Goal: Complete application form

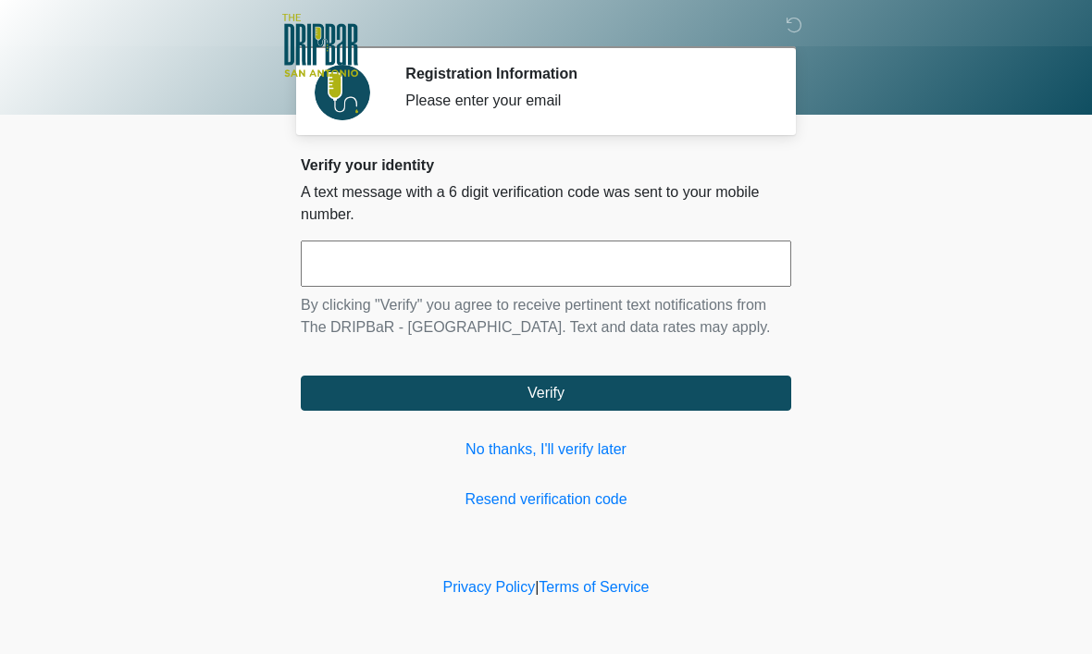
scroll to position [1, 0]
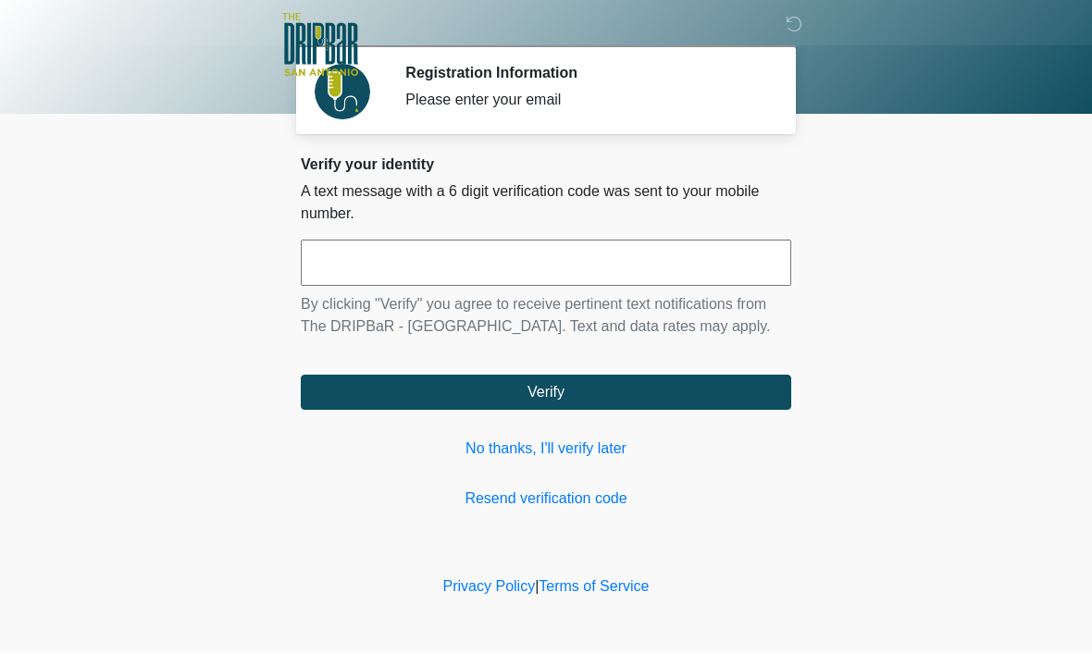
click at [539, 281] on input "text" at bounding box center [546, 264] width 490 height 46
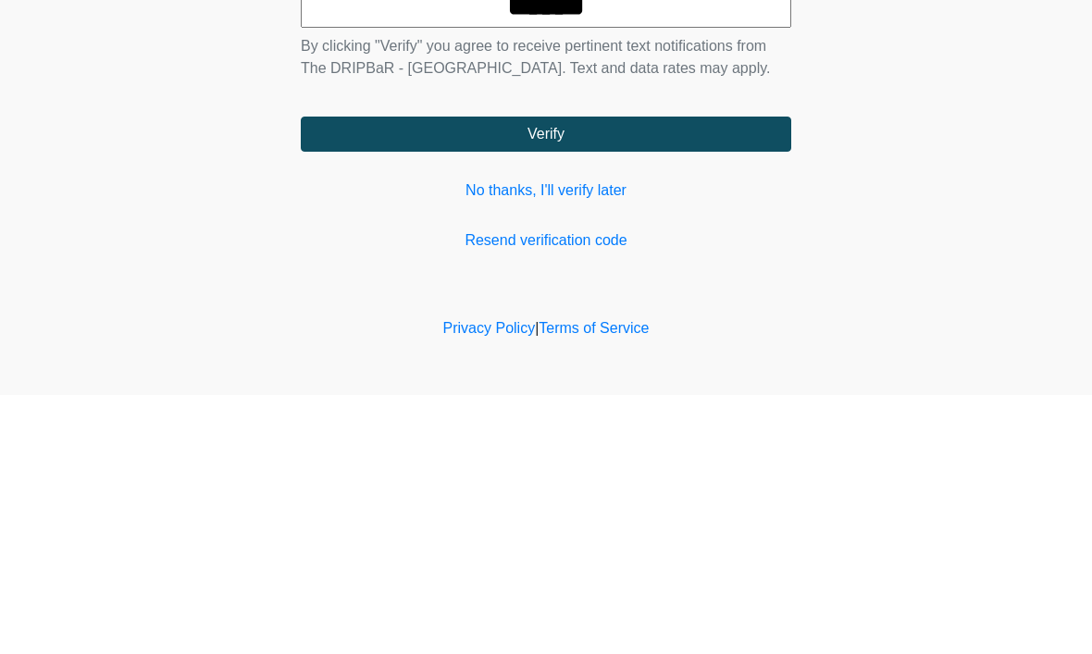
type input "******"
click at [715, 376] on button "Verify" at bounding box center [546, 393] width 490 height 35
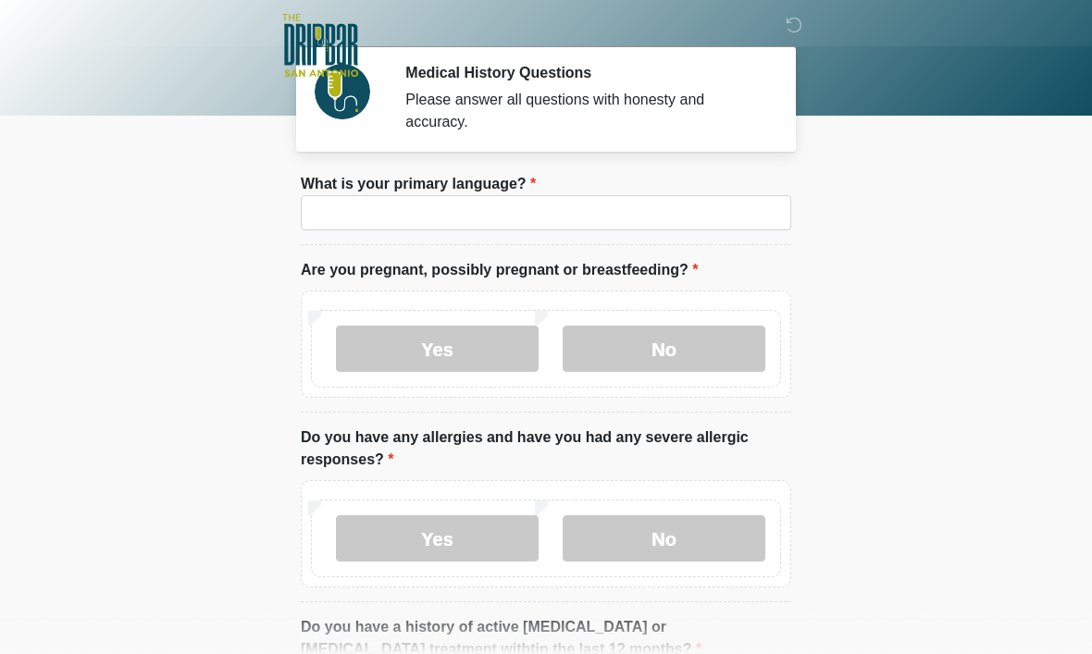
click at [603, 187] on li "What is your primary language? What is your primary language?" at bounding box center [546, 209] width 490 height 72
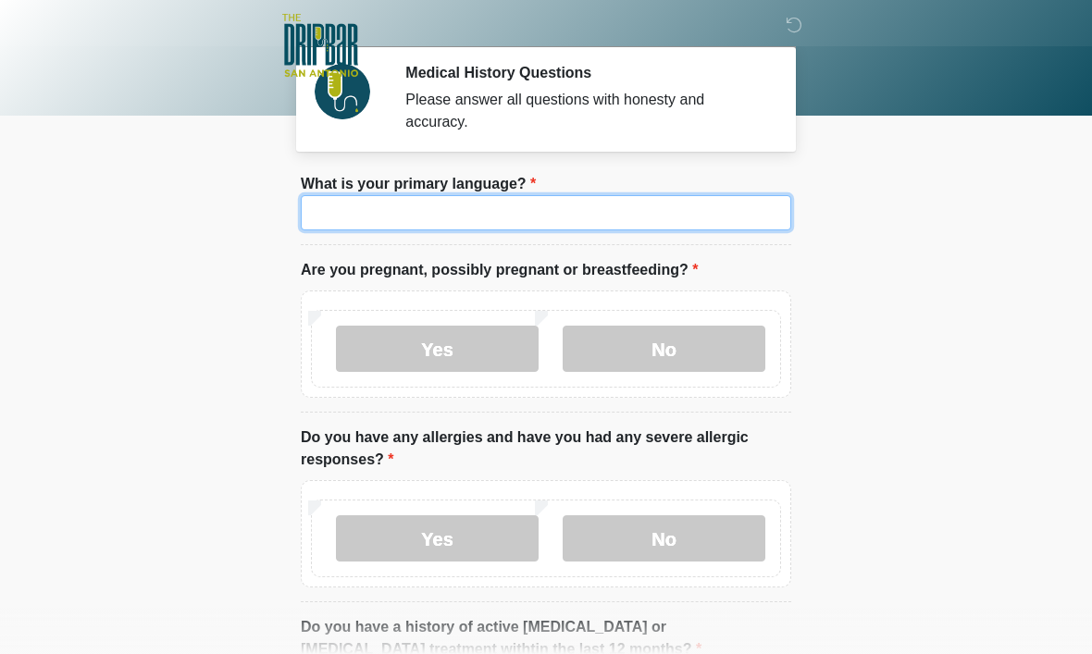
click at [513, 221] on input "What is your primary language?" at bounding box center [546, 212] width 490 height 35
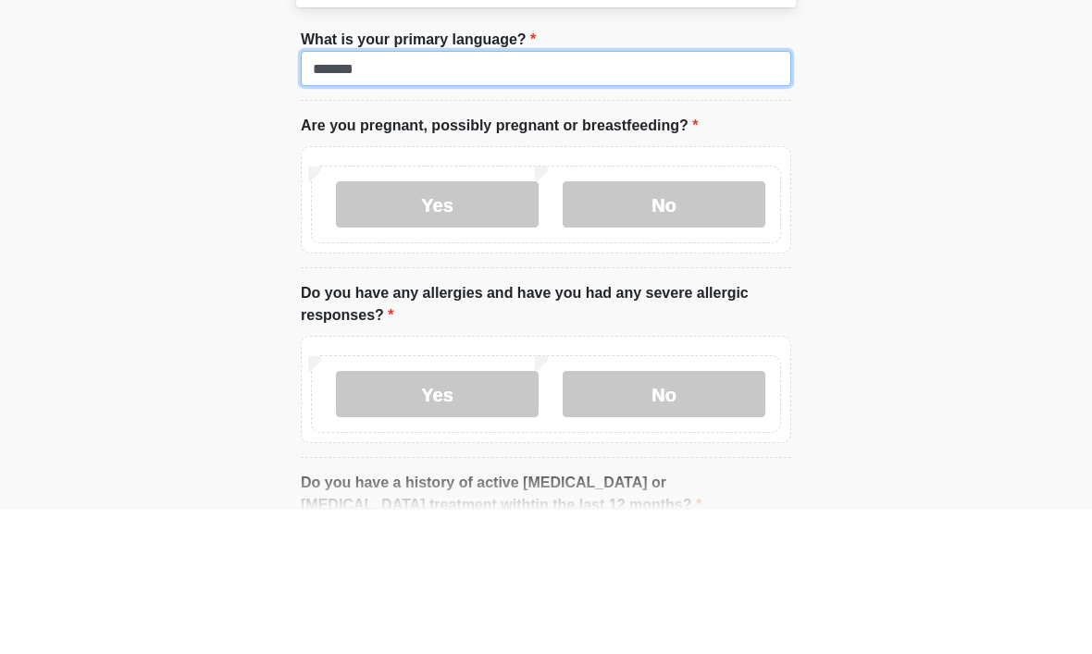
type input "*******"
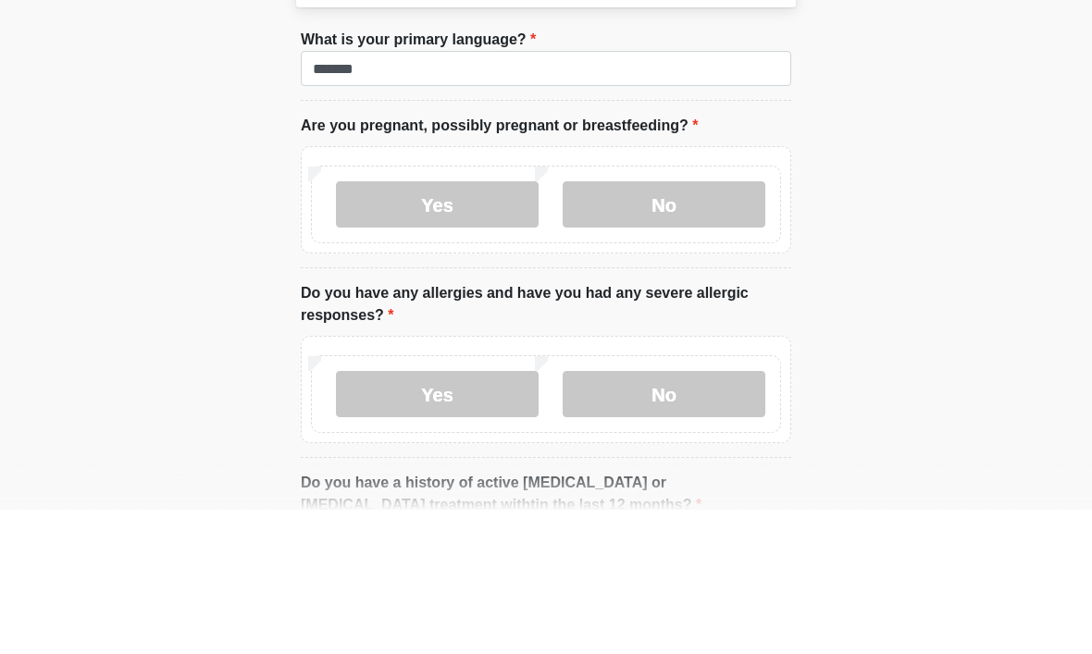
click at [694, 326] on label "No" at bounding box center [663, 349] width 203 height 46
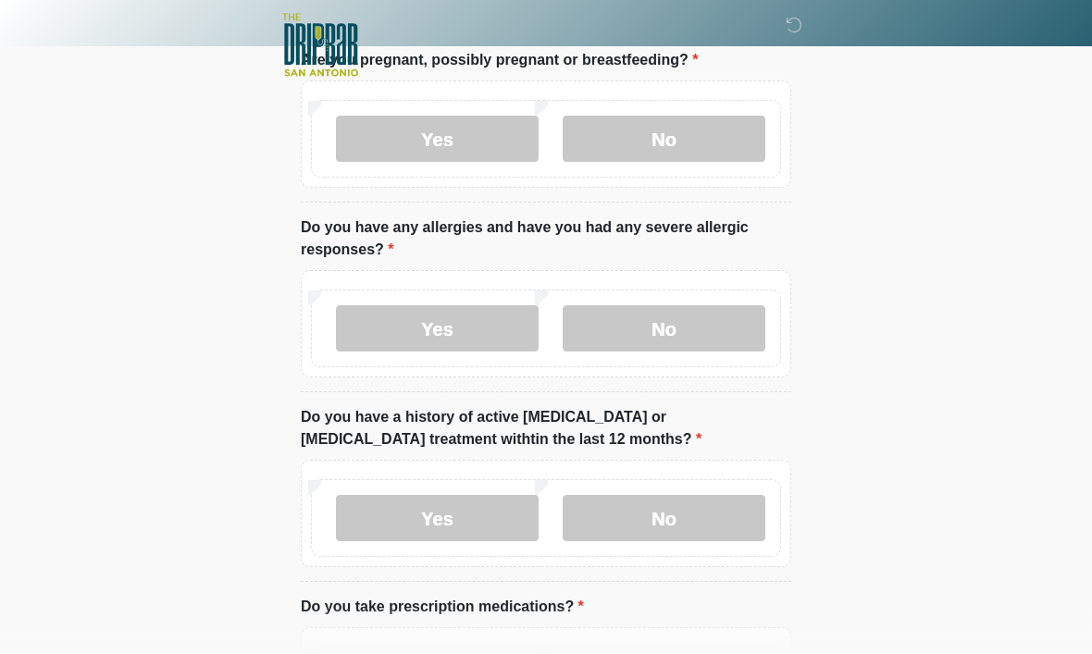
scroll to position [236, 0]
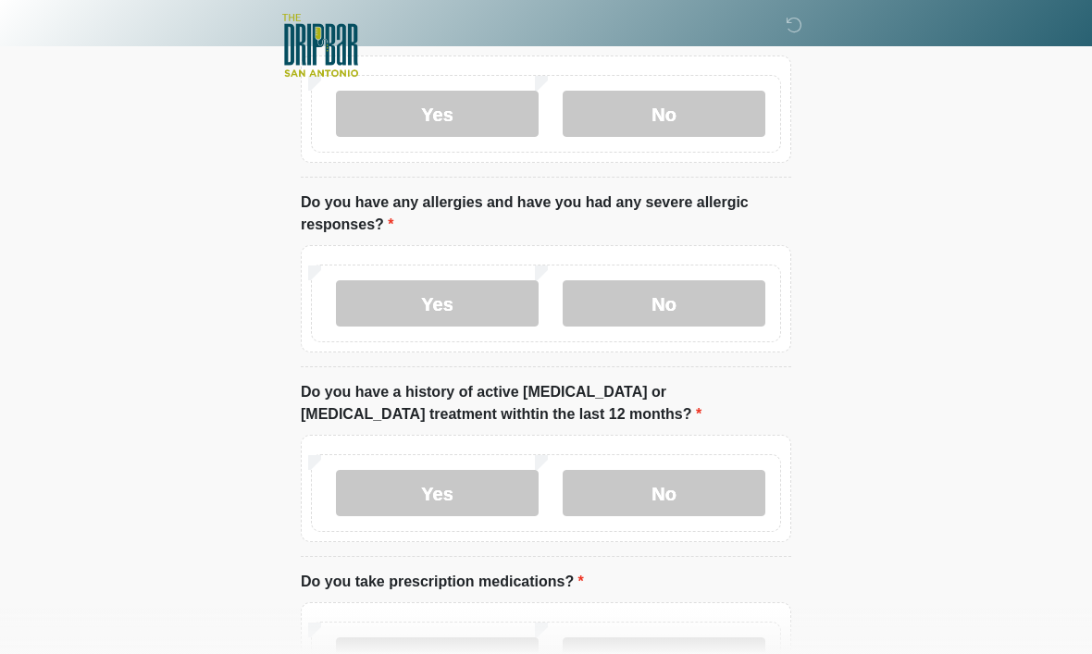
click at [721, 303] on label "No" at bounding box center [663, 303] width 203 height 46
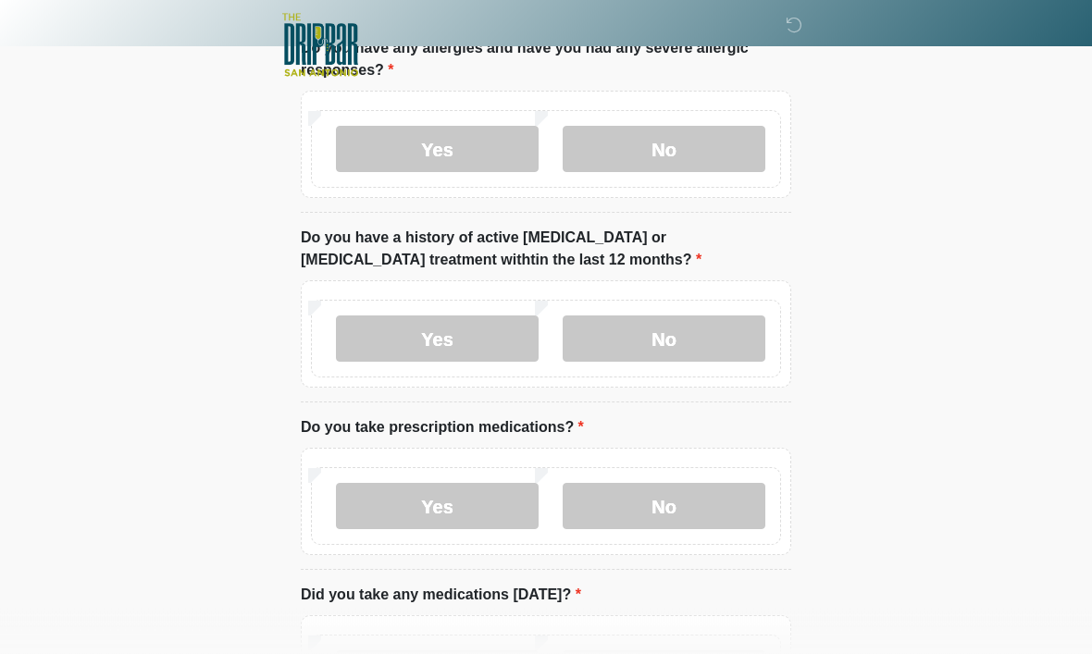
click at [718, 332] on label "No" at bounding box center [663, 339] width 203 height 46
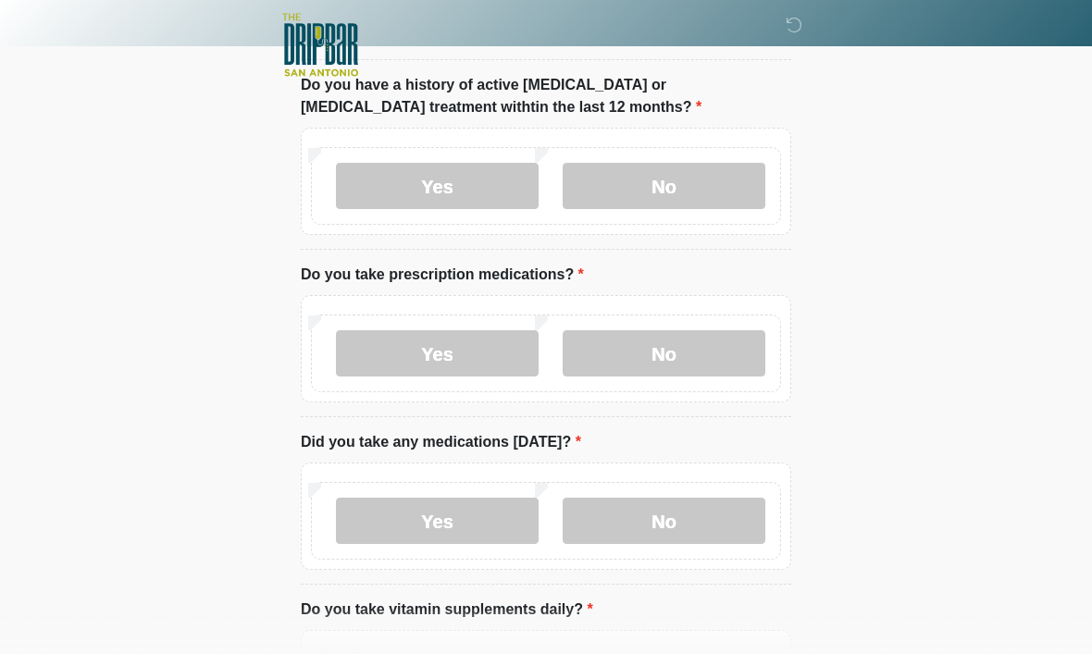
click at [697, 342] on label "No" at bounding box center [663, 354] width 203 height 46
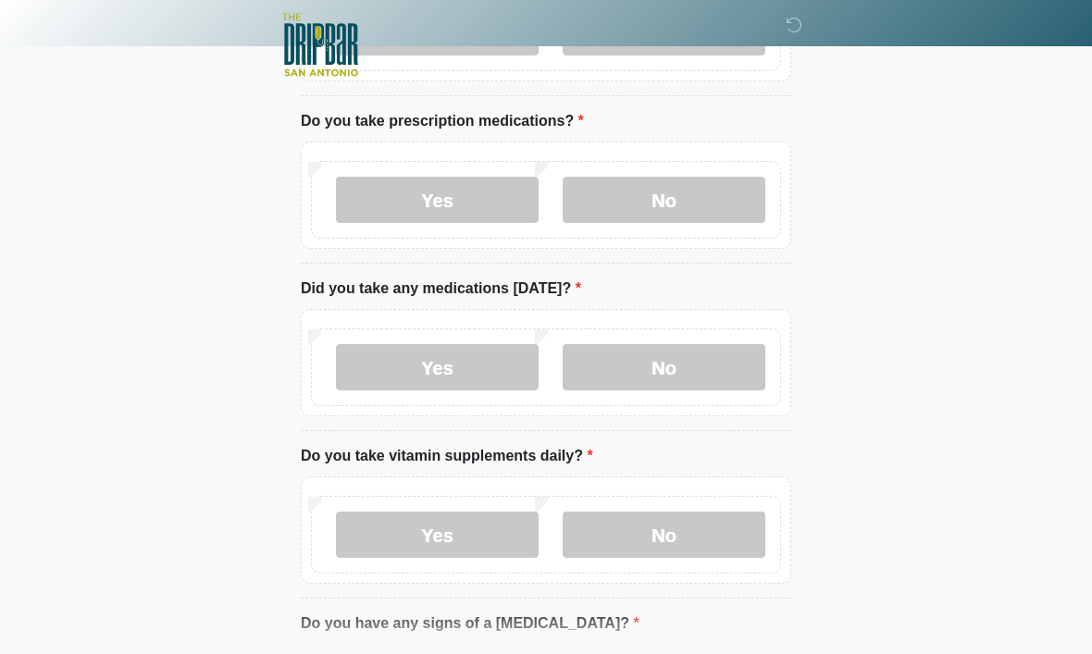
click at [689, 366] on label "No" at bounding box center [663, 368] width 203 height 46
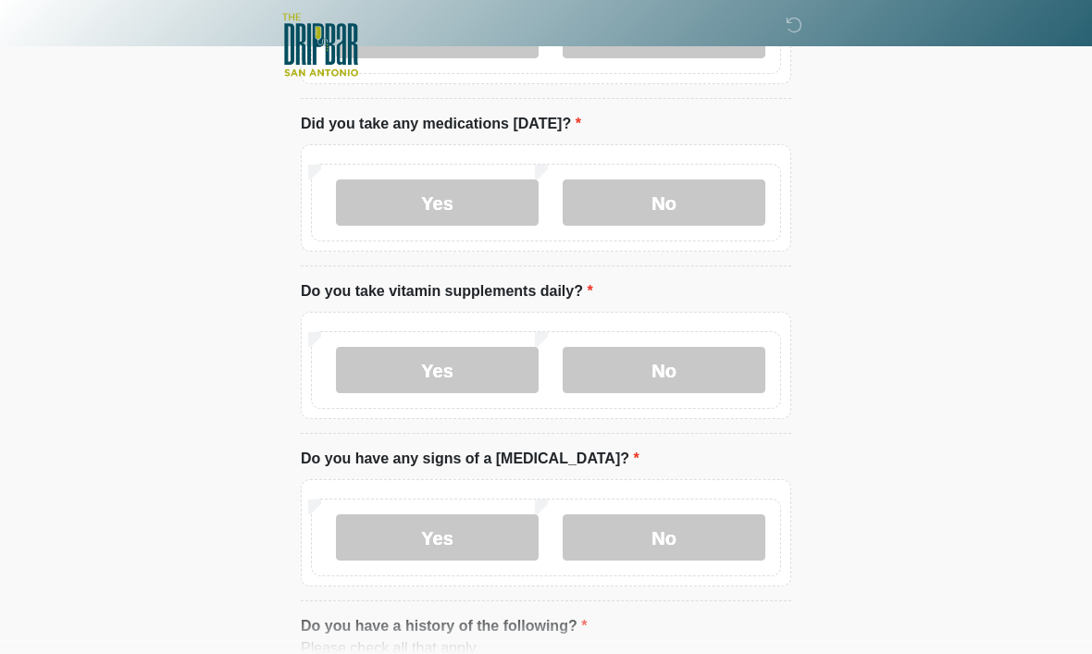
scroll to position [861, 0]
click at [679, 356] on label "No" at bounding box center [663, 370] width 203 height 46
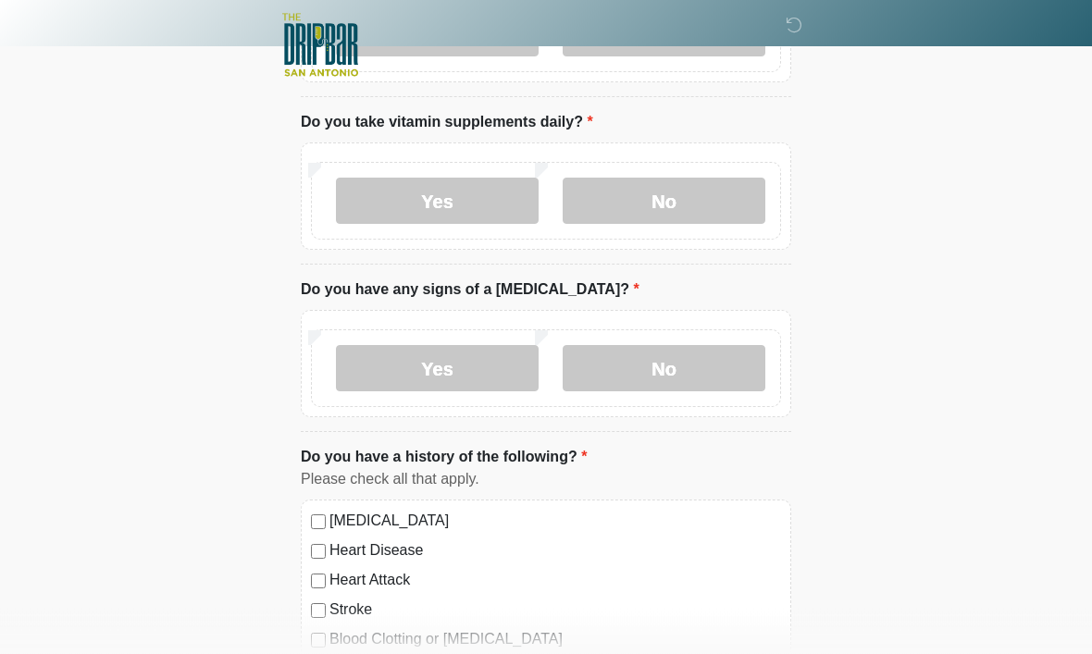
click at [689, 357] on label "No" at bounding box center [663, 369] width 203 height 46
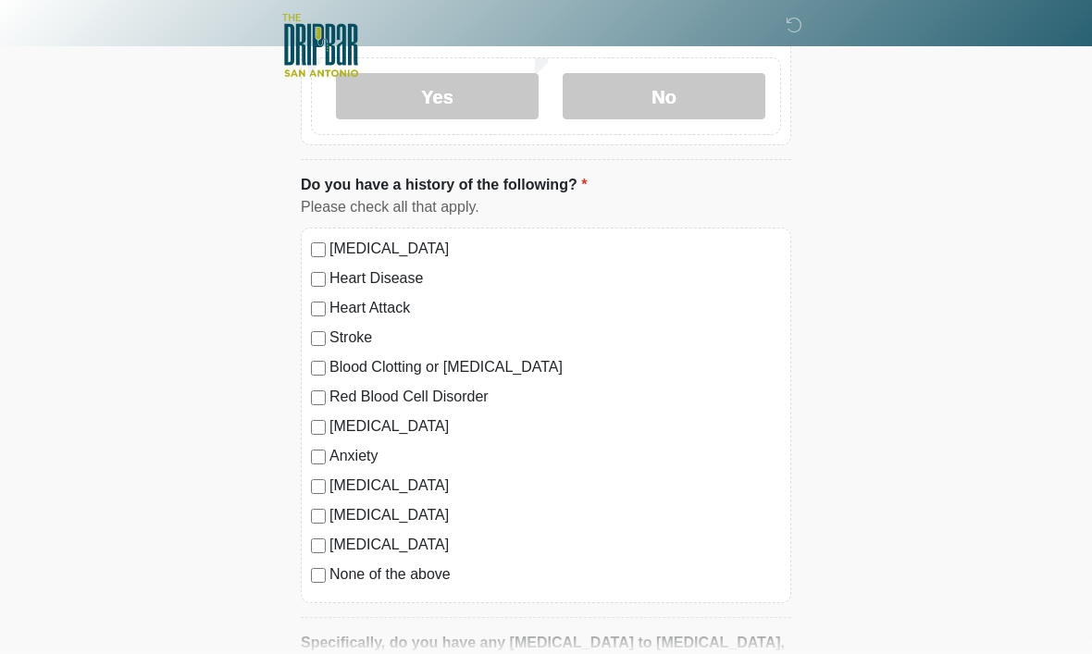
scroll to position [1304, 0]
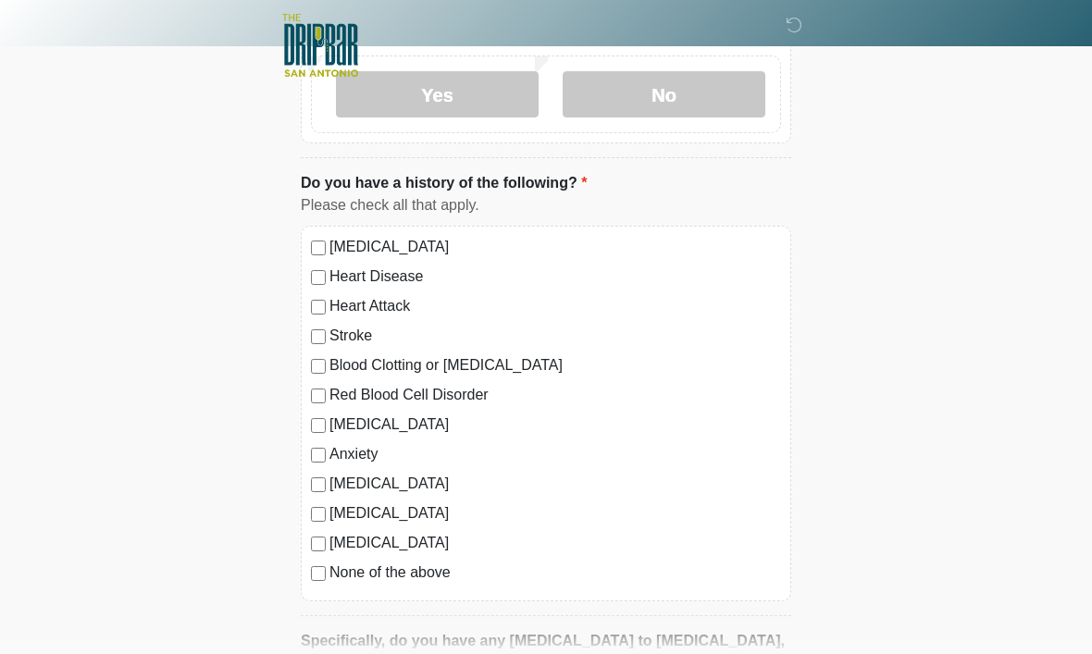
click at [313, 578] on div "None of the above" at bounding box center [546, 573] width 470 height 22
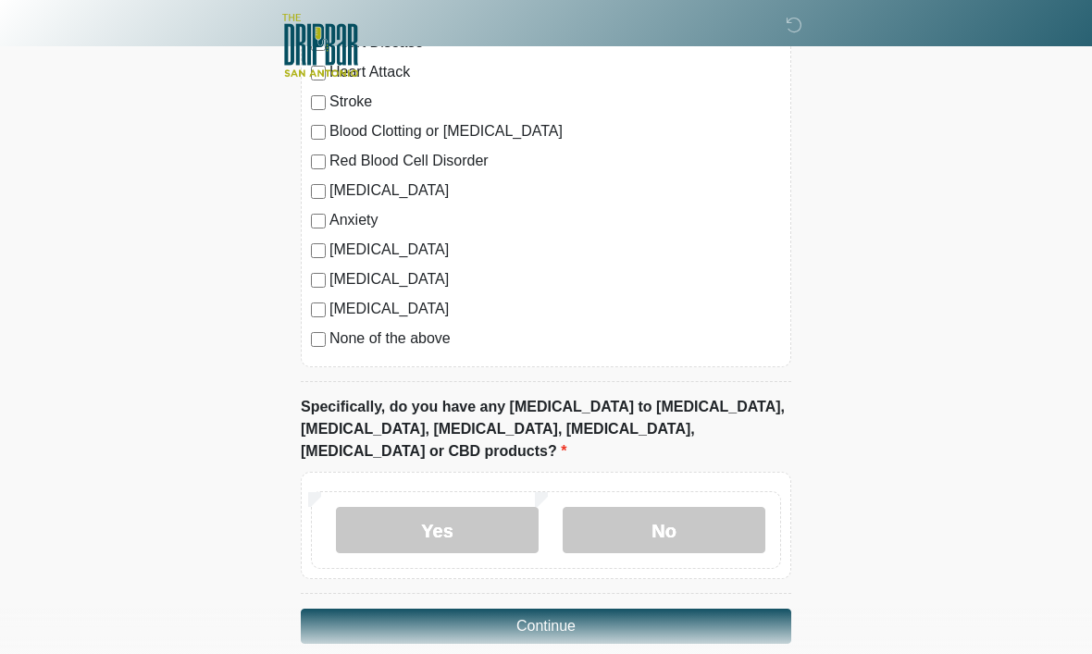
scroll to position [1539, 0]
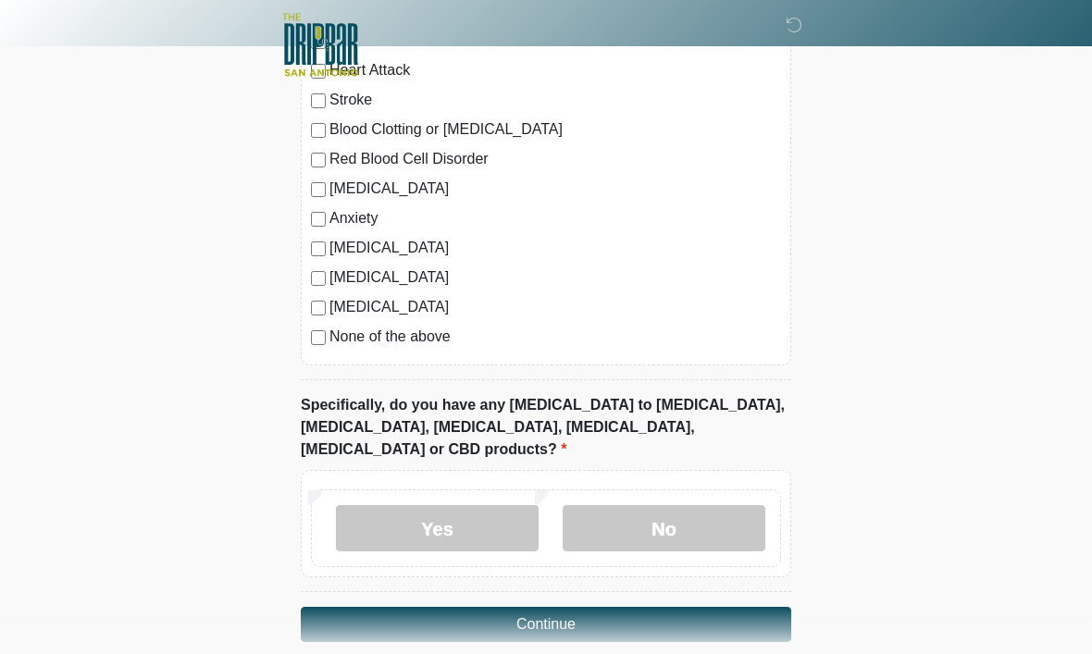
click at [681, 506] on label "No" at bounding box center [663, 529] width 203 height 46
click at [656, 608] on button "Continue" at bounding box center [546, 625] width 490 height 35
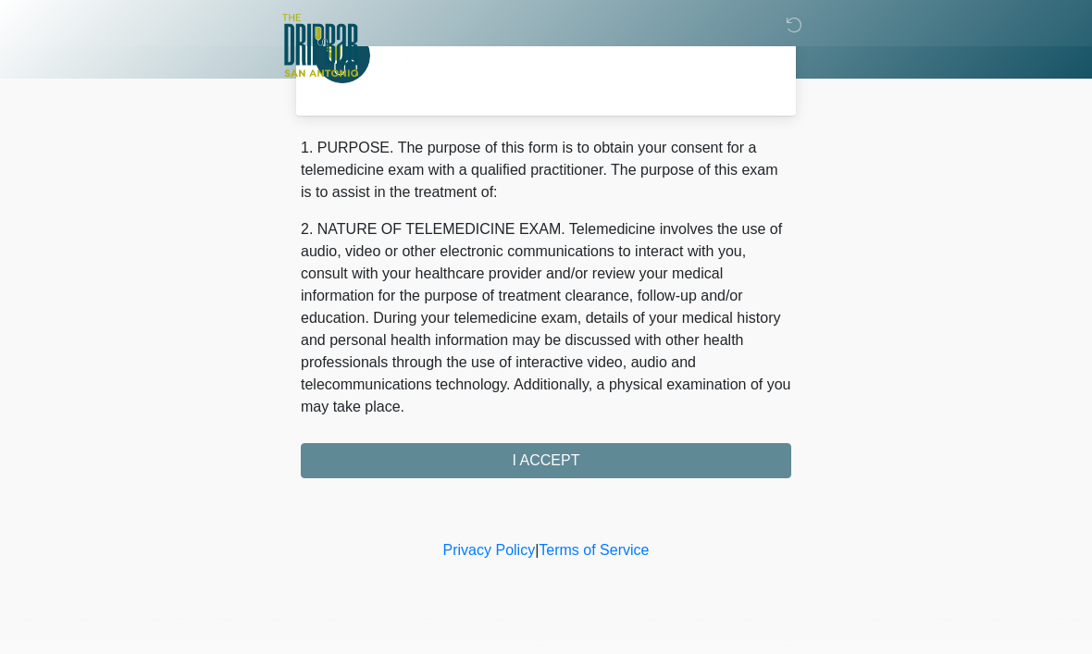
scroll to position [0, 0]
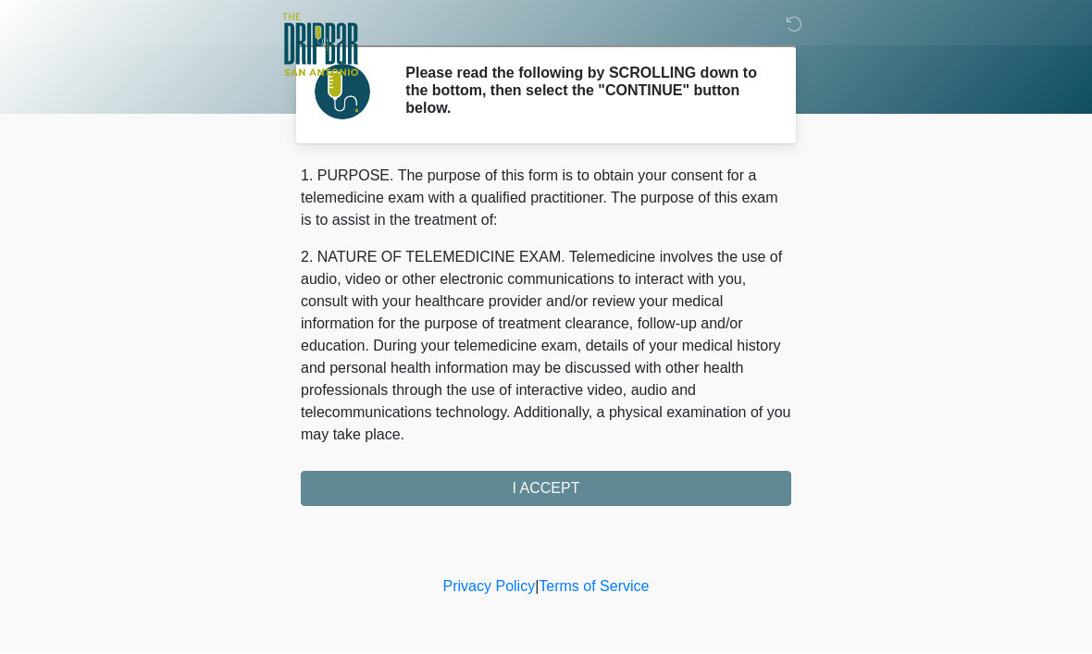
click at [645, 485] on div "1. PURPOSE. The purpose of this form is to obtain your consent for a telemedici…" at bounding box center [546, 336] width 490 height 341
click at [652, 480] on div "1. PURPOSE. The purpose of this form is to obtain your consent for a telemedici…" at bounding box center [546, 336] width 490 height 341
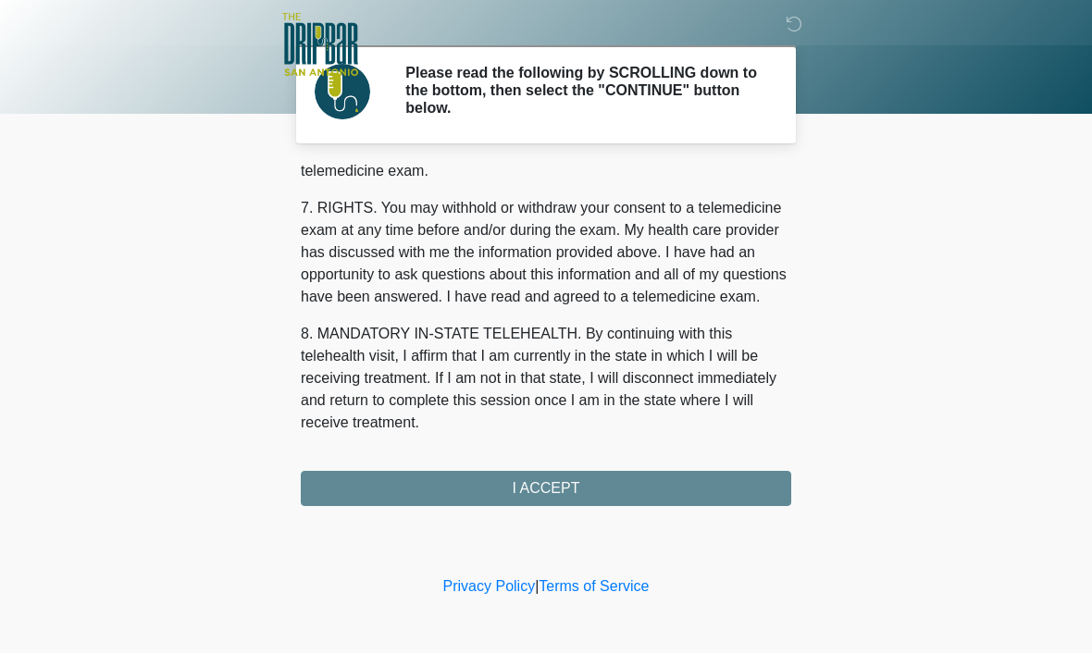
scroll to position [834, 0]
click at [649, 483] on button "I ACCEPT" at bounding box center [546, 489] width 490 height 35
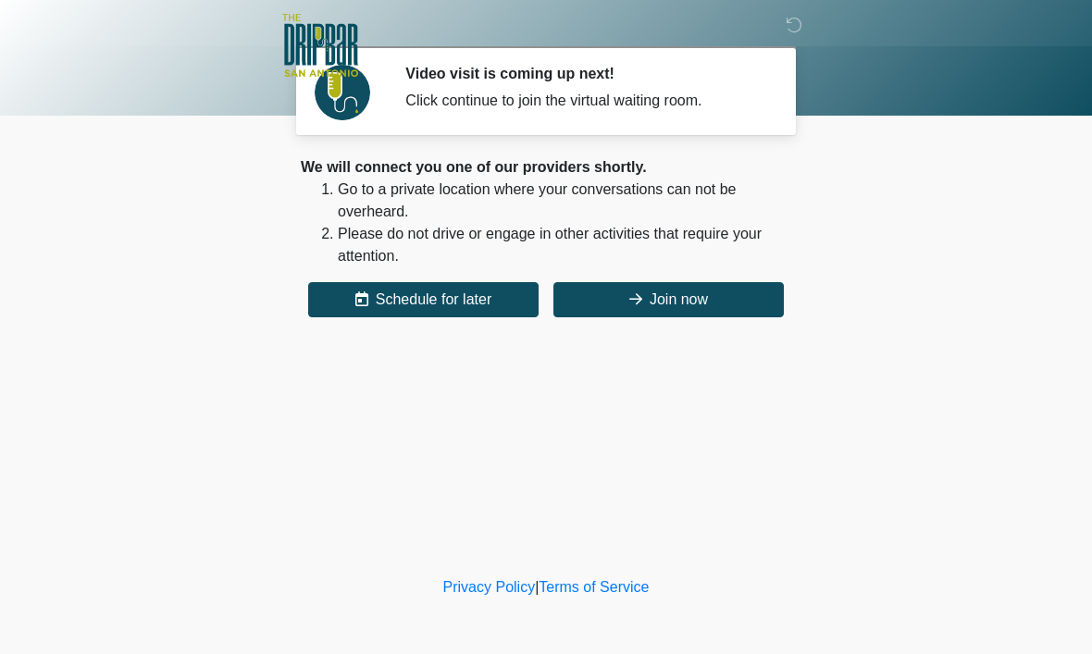
click at [698, 300] on button "Join now" at bounding box center [668, 299] width 230 height 35
